Goal: Task Accomplishment & Management: Use online tool/utility

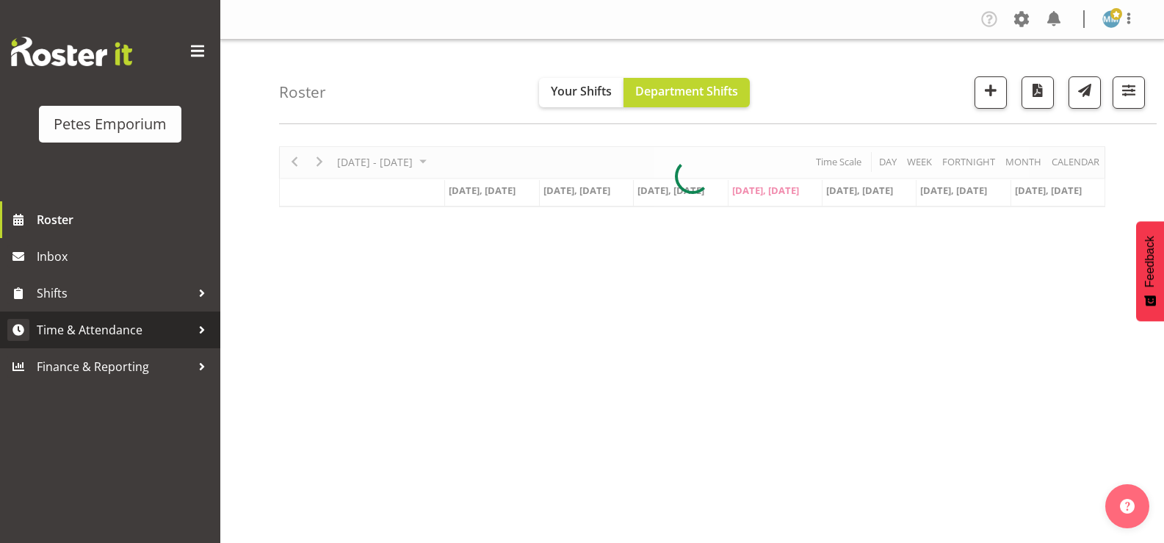
click at [138, 326] on span "Time & Attendance" at bounding box center [114, 330] width 154 height 22
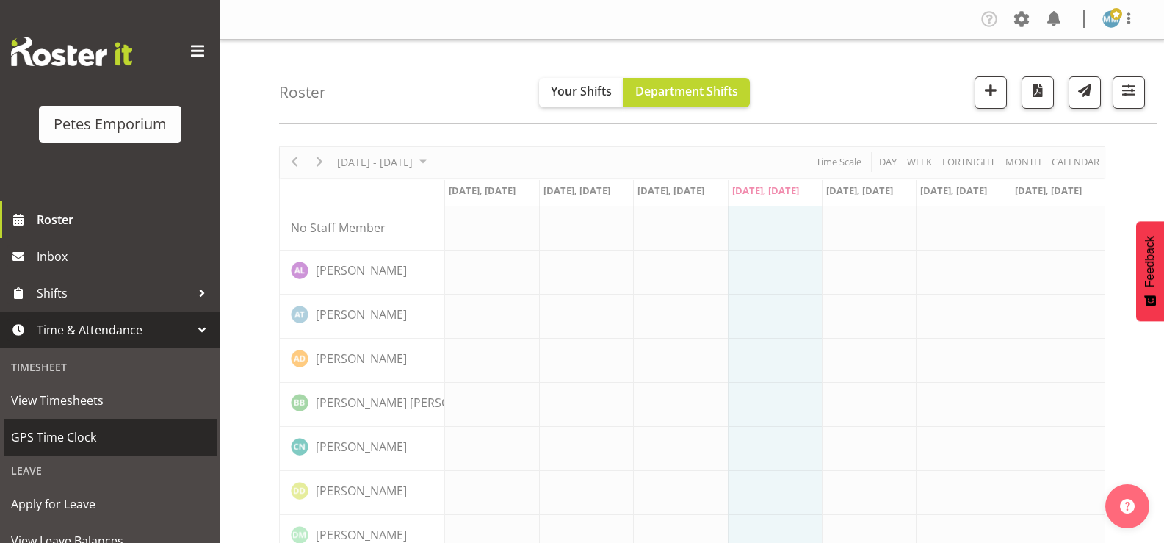
click at [85, 439] on span "GPS Time Clock" at bounding box center [110, 437] width 198 height 22
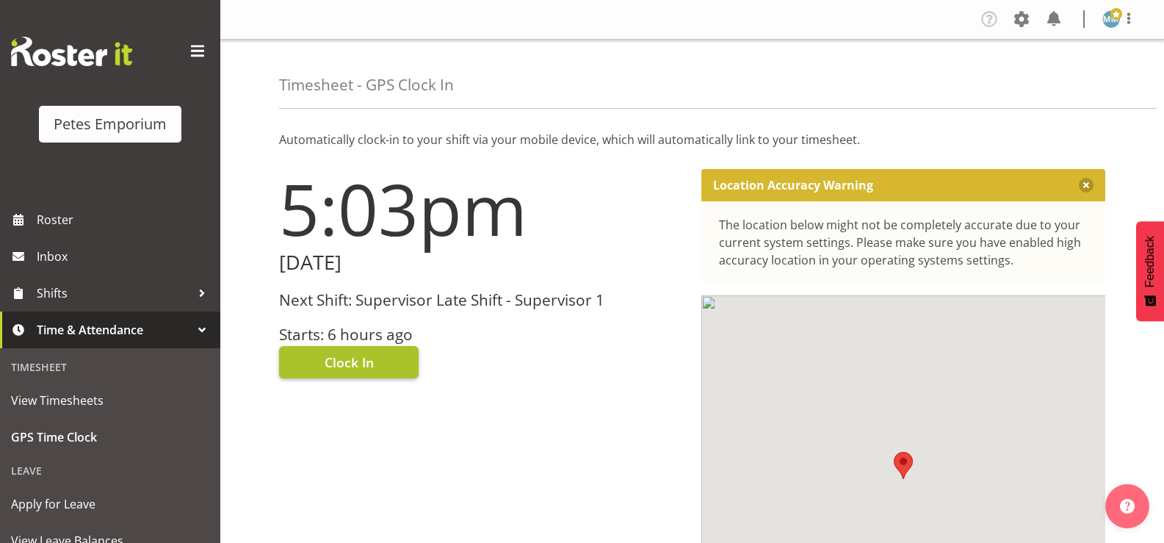
click at [356, 358] on span "Clock In" at bounding box center [349, 362] width 49 height 19
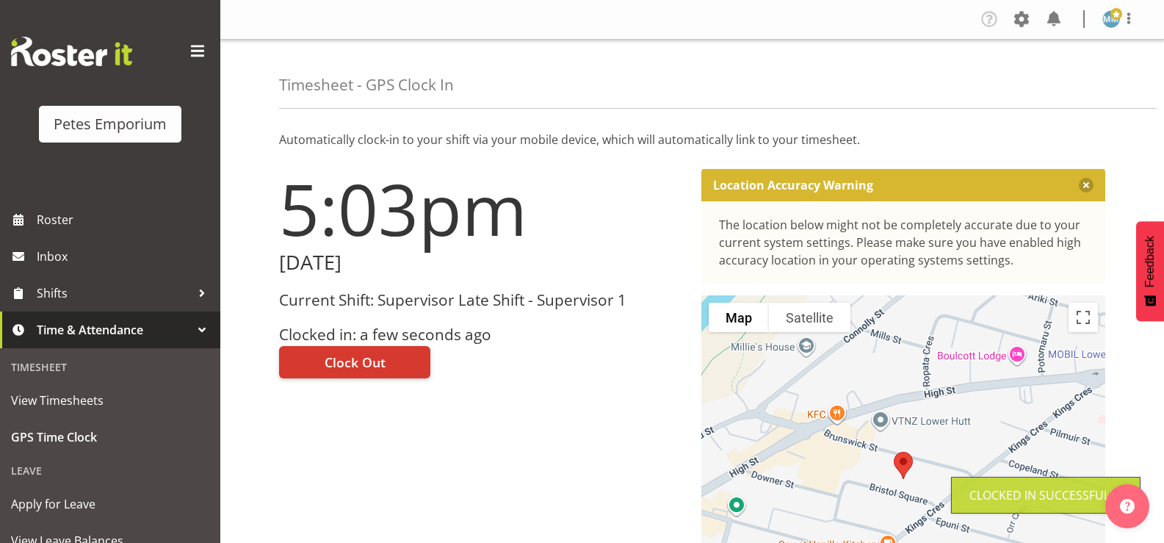
click at [1114, 25] on img at bounding box center [1112, 19] width 18 height 18
click at [1042, 79] on link "Log Out" at bounding box center [1067, 77] width 141 height 26
